Goal: Transaction & Acquisition: Subscribe to service/newsletter

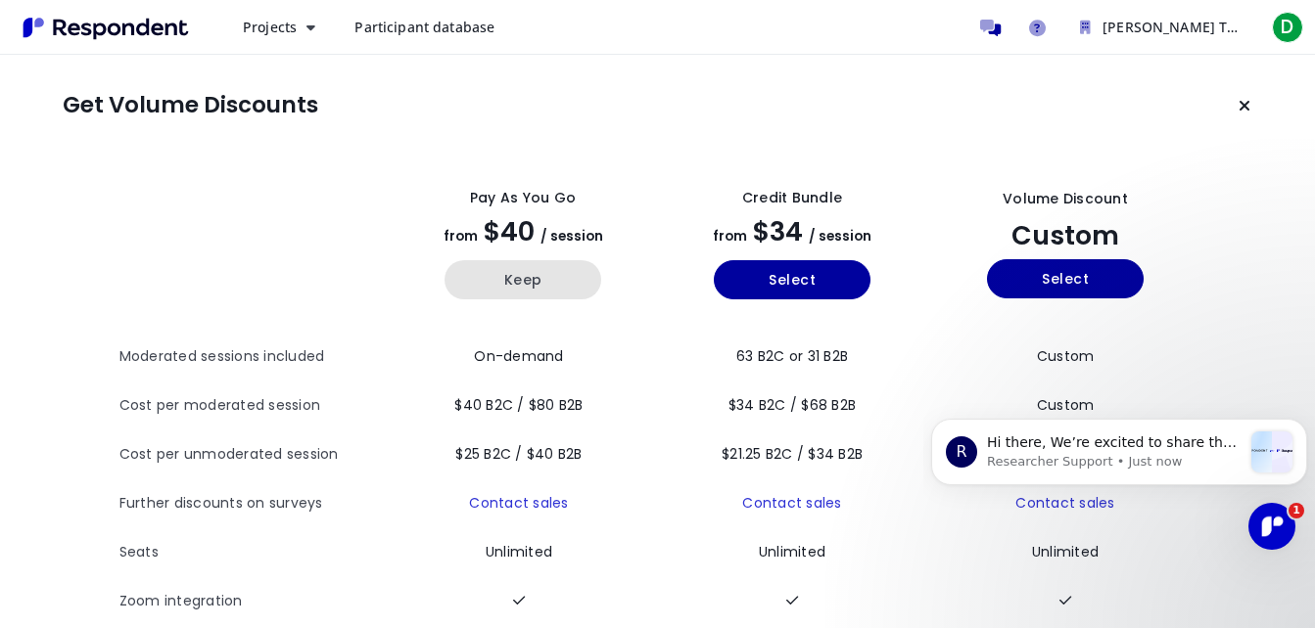
click at [515, 266] on button "Keep" at bounding box center [522, 279] width 157 height 39
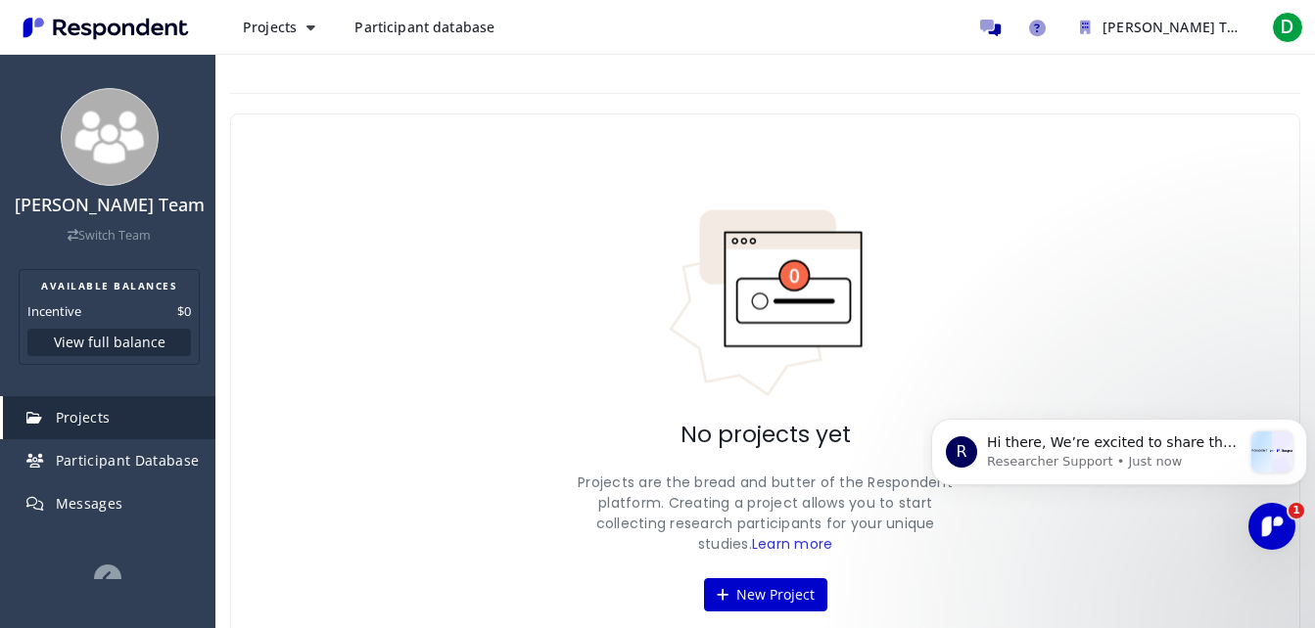
scroll to position [78, 0]
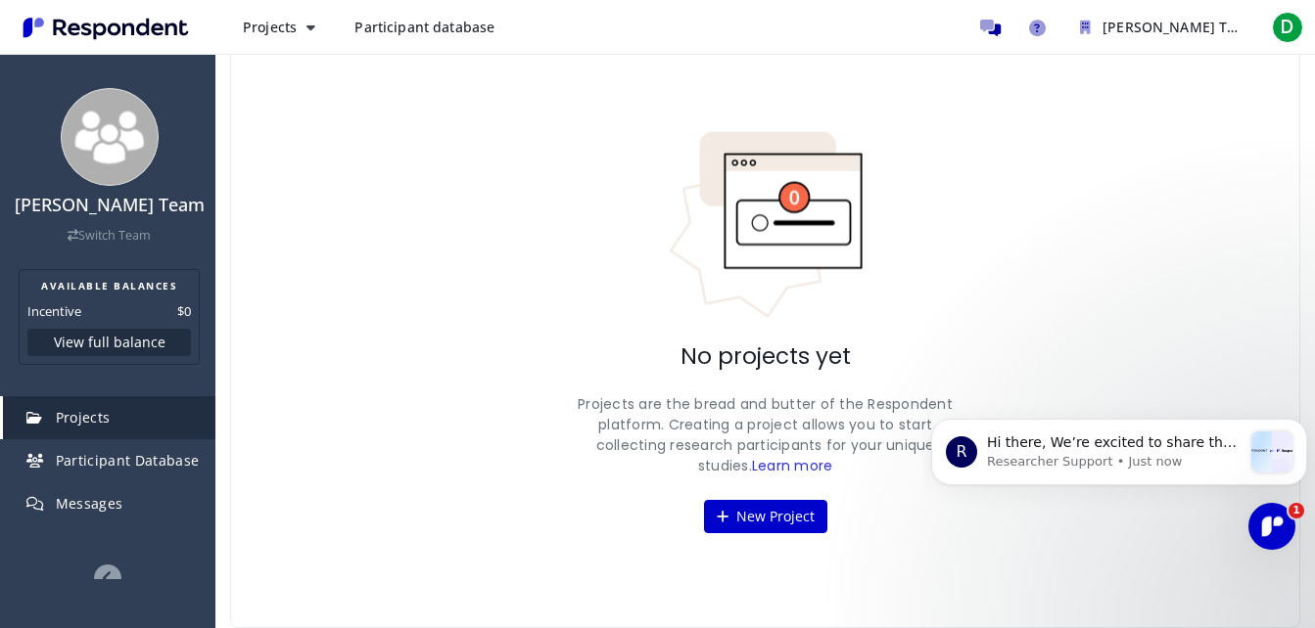
click at [390, 333] on div "No projects yet Projects are the bread and butter of the Respondent platform. C…" at bounding box center [765, 331] width 1070 height 593
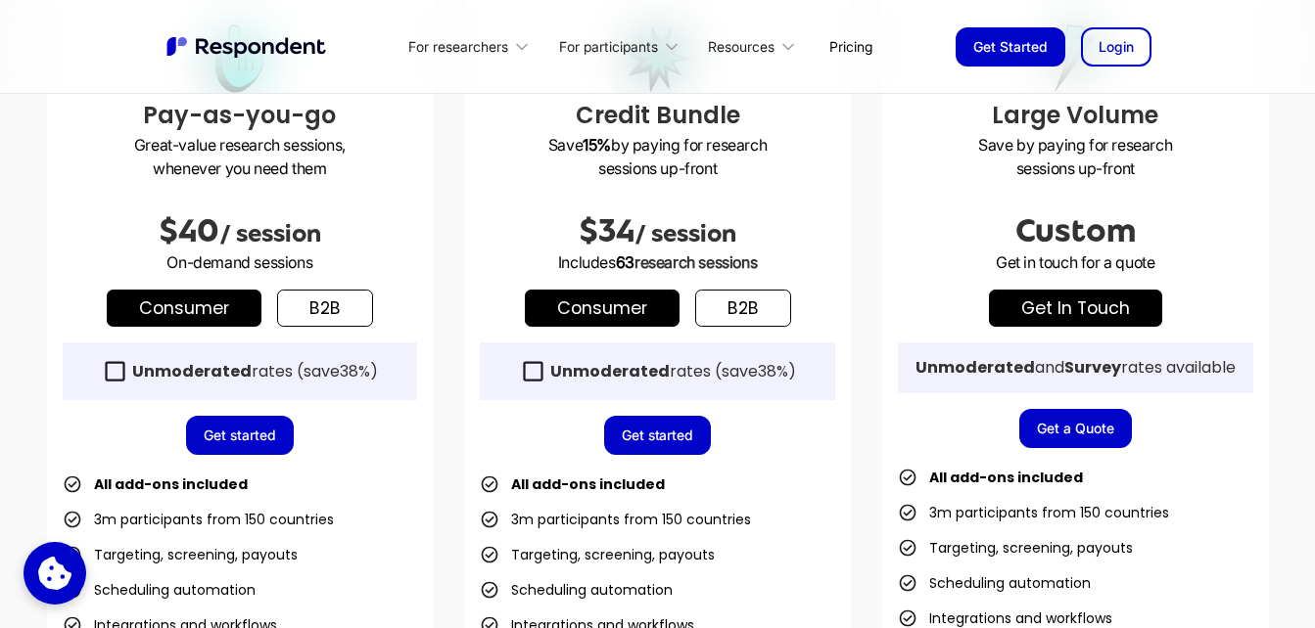
scroll to position [626, 0]
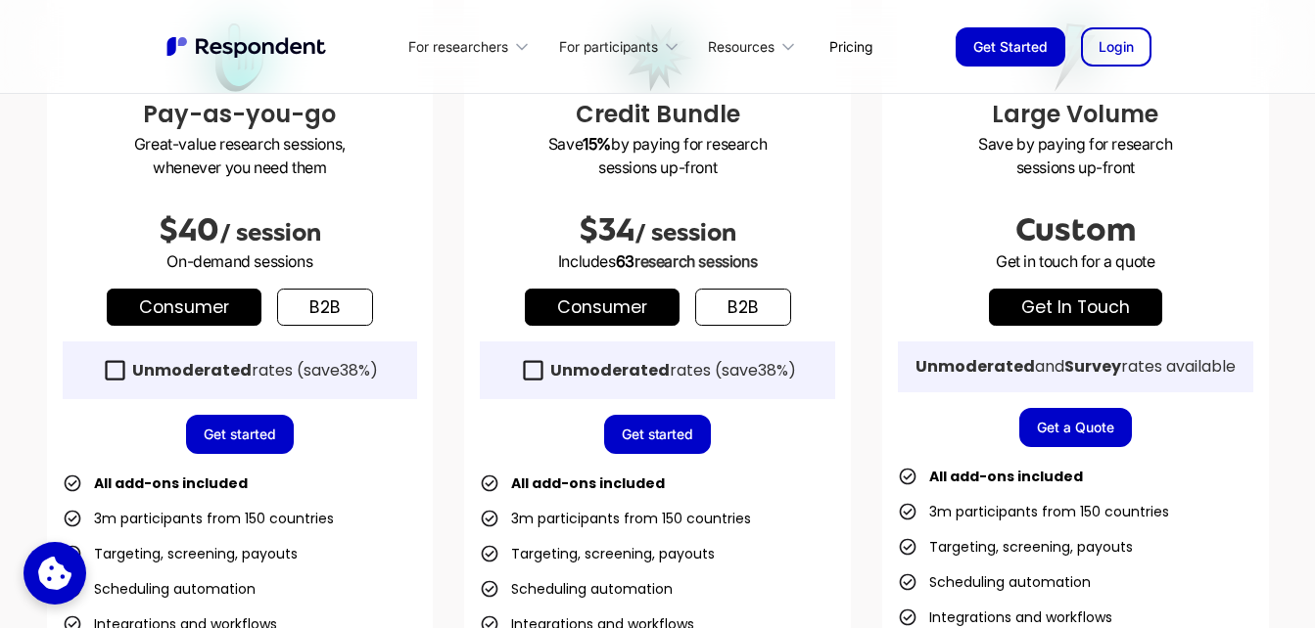
click at [244, 306] on link "Consumer" at bounding box center [184, 307] width 155 height 37
click at [241, 301] on link "Consumer" at bounding box center [184, 307] width 155 height 37
click at [115, 368] on icon at bounding box center [115, 370] width 26 height 26
click at [153, 354] on div "Unmoderated rates (save 38% )" at bounding box center [240, 371] width 355 height 58
click at [187, 363] on strong "Unmoderated" at bounding box center [191, 370] width 119 height 23
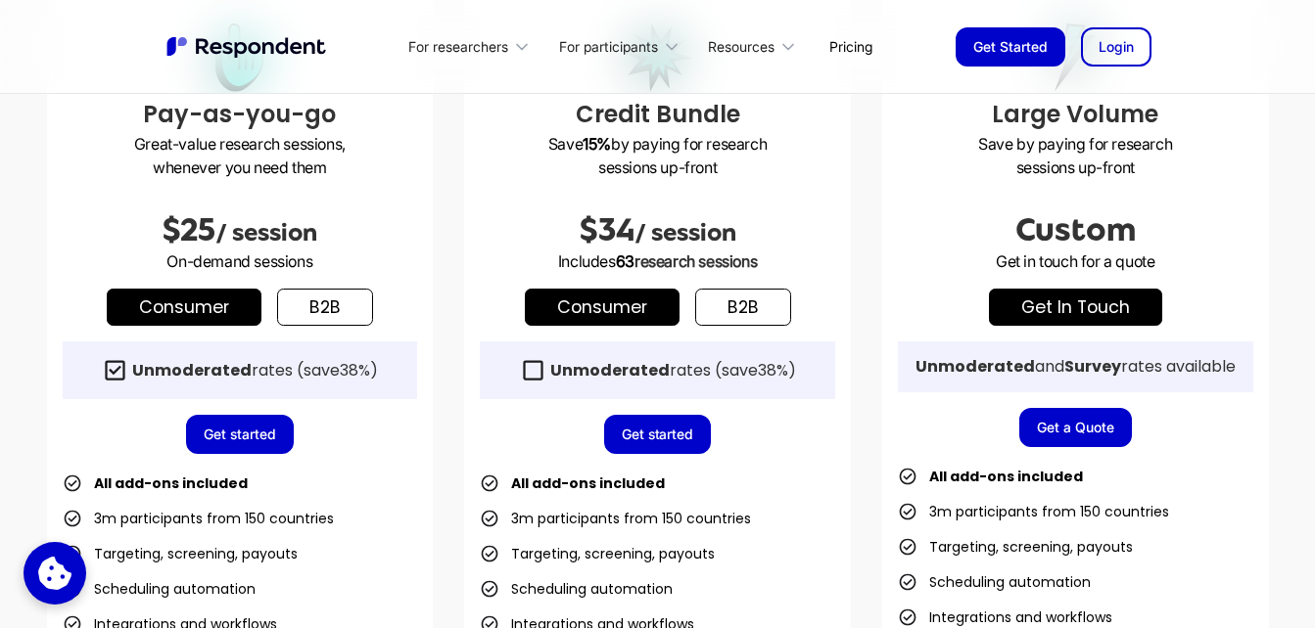
click at [235, 431] on link "Get started" at bounding box center [240, 434] width 108 height 39
click at [54, 562] on icon at bounding box center [54, 573] width 36 height 36
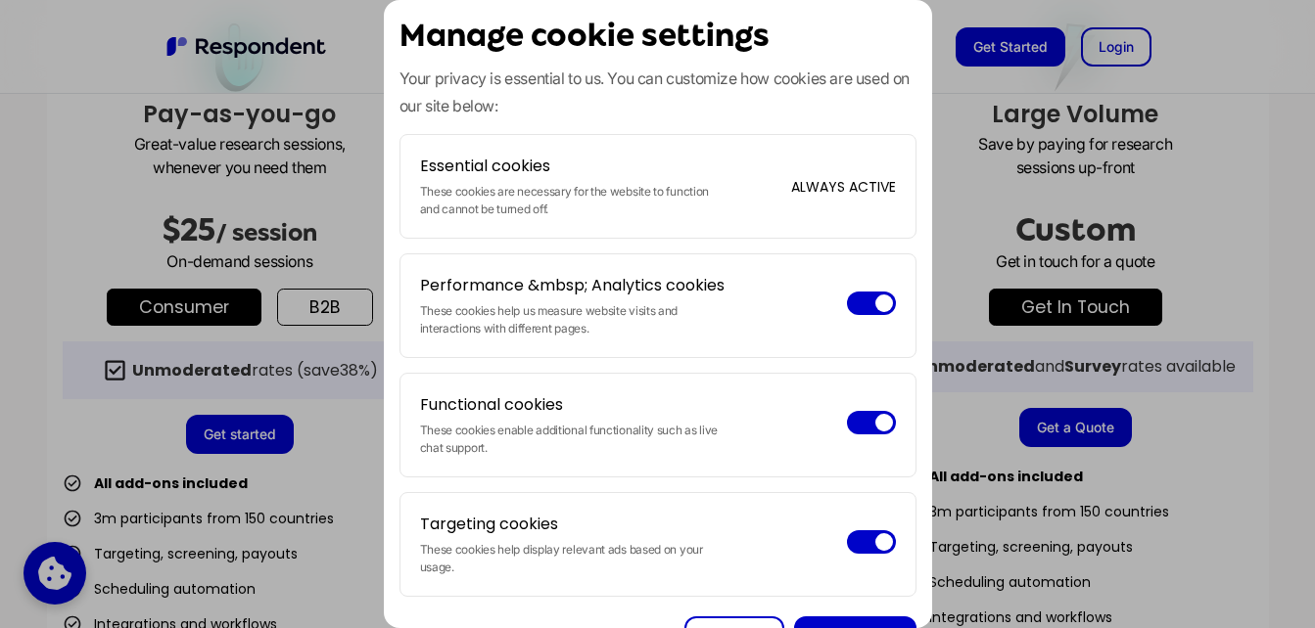
click at [732, 430] on div "Functional cookies These cookies enable additional functionality such as live c…" at bounding box center [657, 425] width 517 height 105
click at [860, 435] on span at bounding box center [871, 422] width 49 height 23
click at [847, 426] on input "checkbox" at bounding box center [847, 426] width 0 height 0
click at [855, 315] on span at bounding box center [871, 303] width 49 height 23
click at [847, 306] on input "checkbox" at bounding box center [847, 306] width 0 height 0
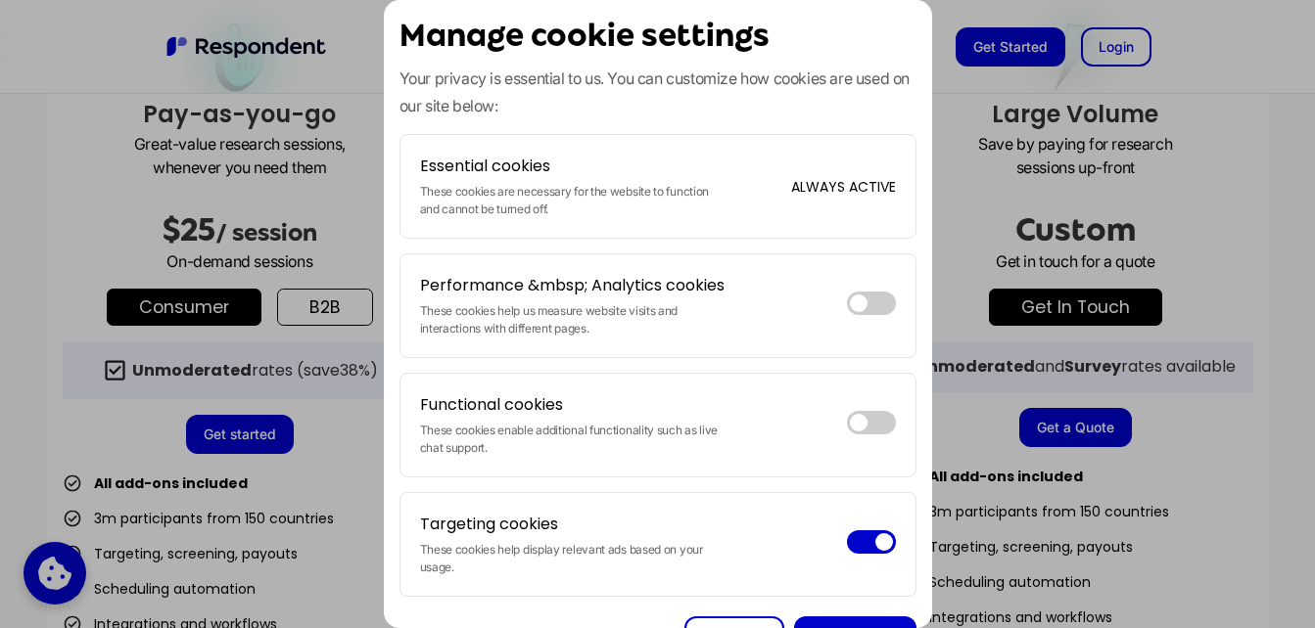
click at [847, 554] on span at bounding box center [871, 542] width 49 height 23
click at [847, 545] on input "checkbox" at bounding box center [847, 545] width 0 height 0
click at [987, 535] on div at bounding box center [657, 314] width 1315 height 628
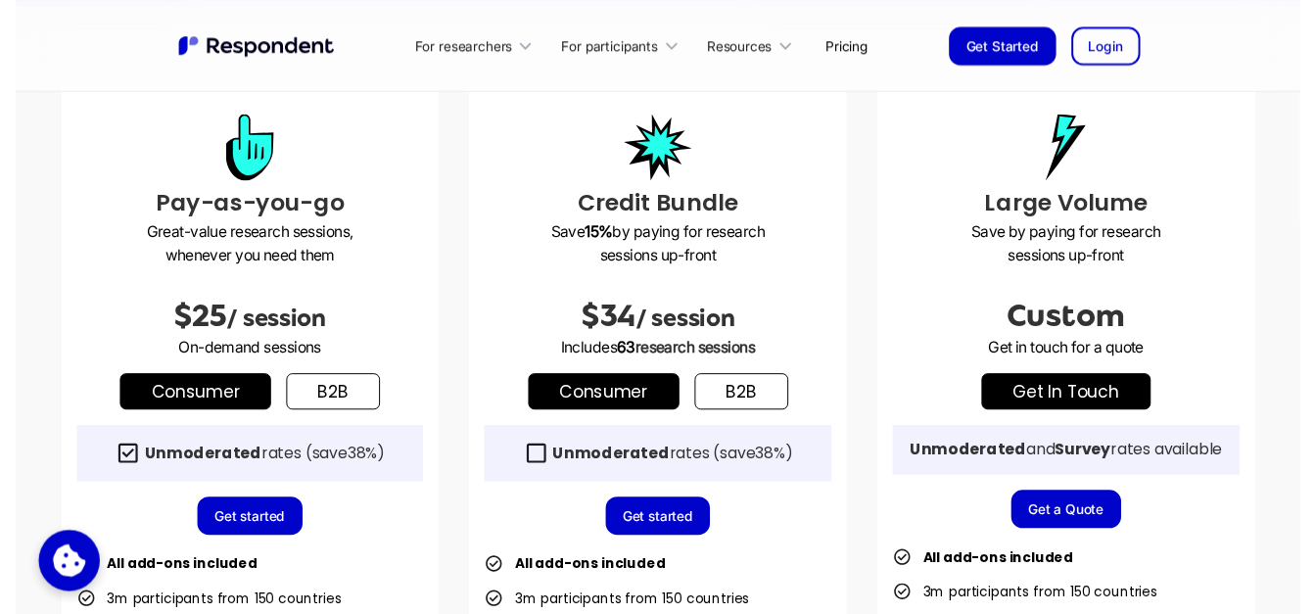
scroll to position [514, 0]
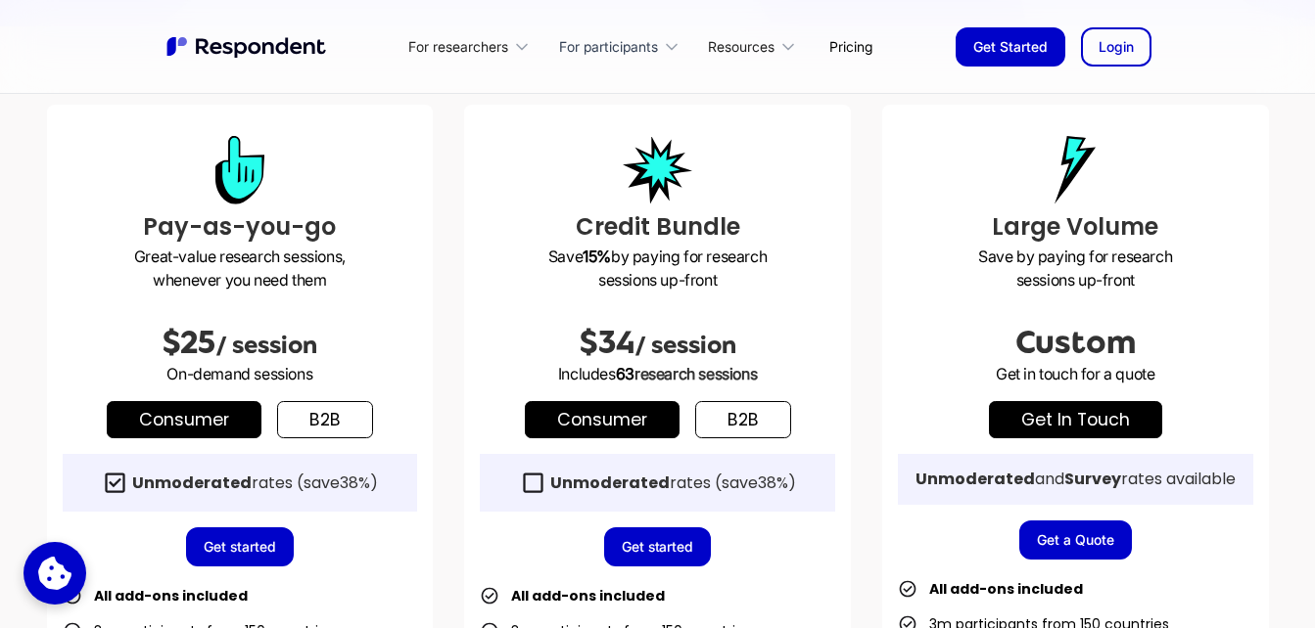
click at [621, 37] on div "For participants" at bounding box center [608, 47] width 99 height 20
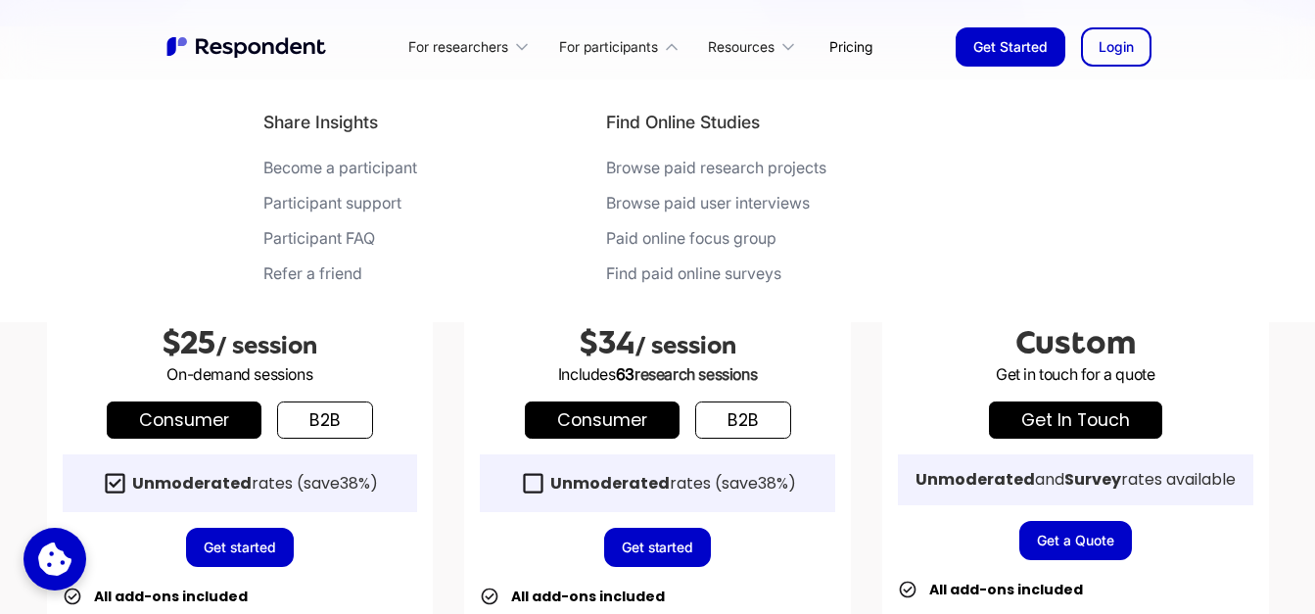
click at [359, 167] on div "Become a participant" at bounding box center [340, 168] width 154 height 20
click at [460, 49] on div "For researchers" at bounding box center [458, 47] width 100 height 20
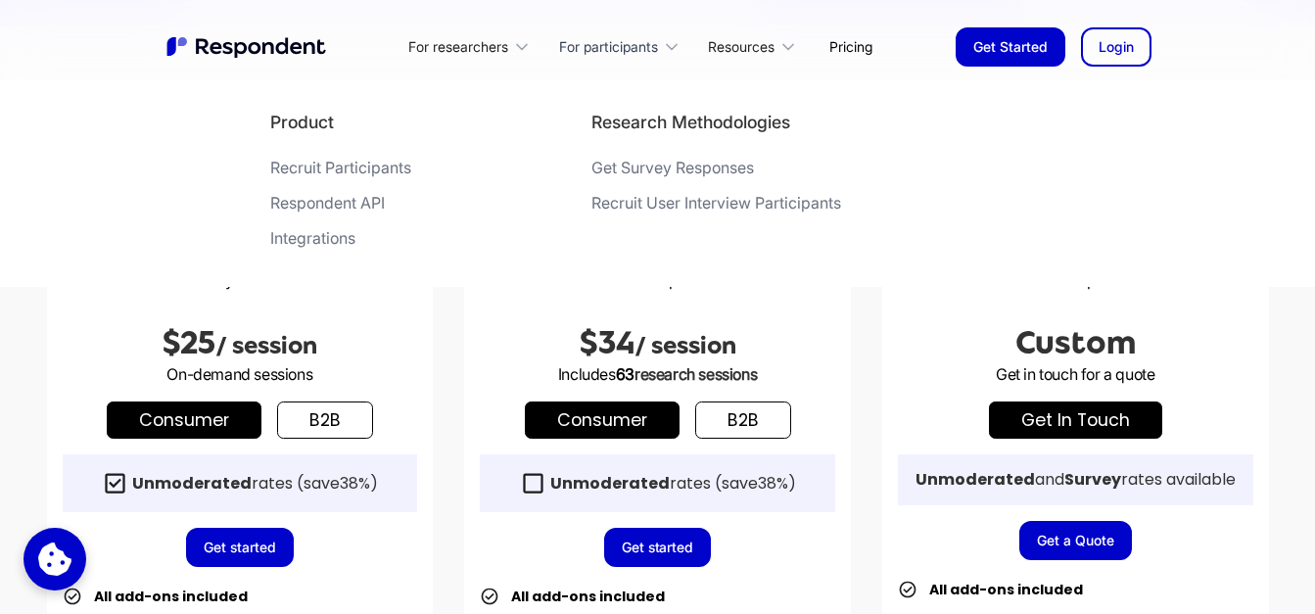
click at [590, 38] on div "For participants" at bounding box center [608, 47] width 99 height 20
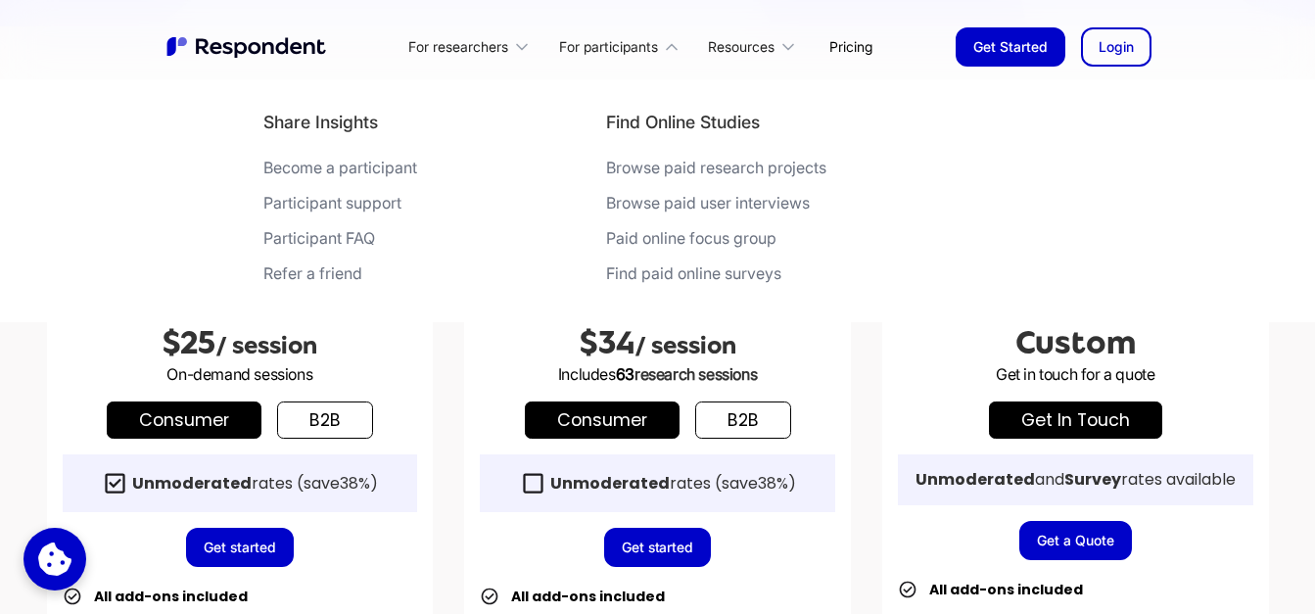
click at [337, 151] on div "Share Insights Become a participant Participant support Participant FAQ Refer a…" at bounding box center [340, 201] width 154 height 180
click at [337, 161] on div "Become a participant" at bounding box center [340, 168] width 154 height 20
